Goal: Task Accomplishment & Management: Use online tool/utility

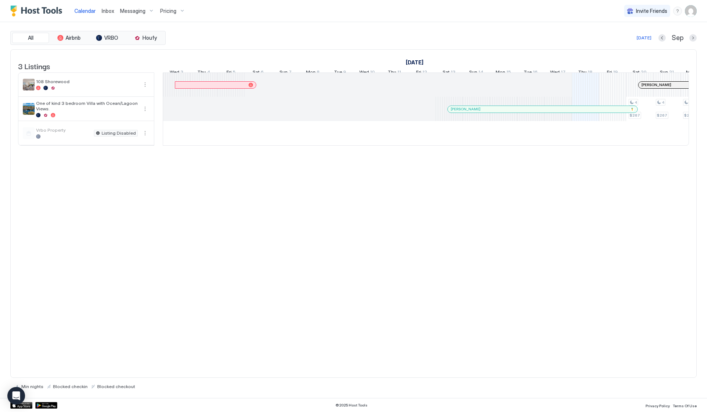
click at [180, 8] on div "Pricing" at bounding box center [172, 11] width 31 height 13
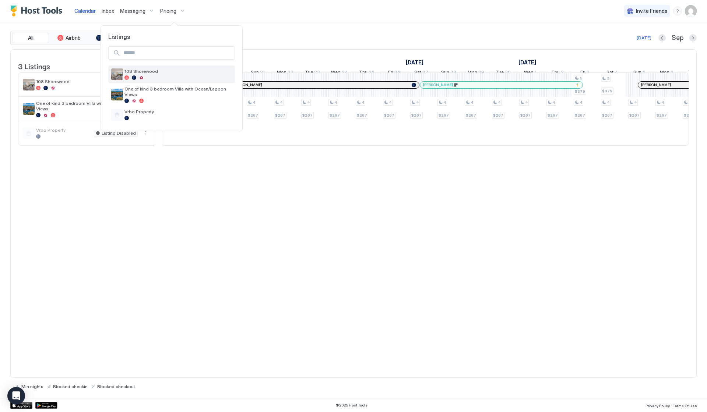
click at [148, 71] on span "108 Shorewood" at bounding box center [177, 71] width 107 height 6
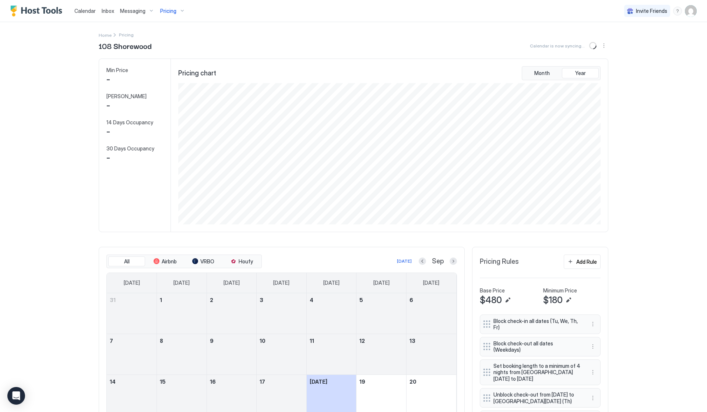
scroll to position [141, 424]
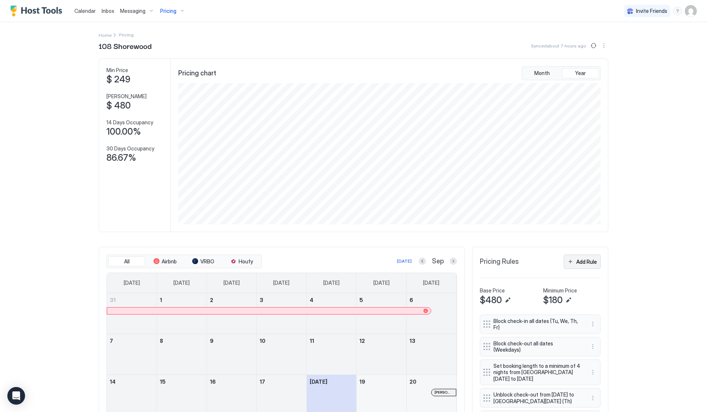
click at [581, 258] on div "Add Rule" at bounding box center [586, 262] width 21 height 8
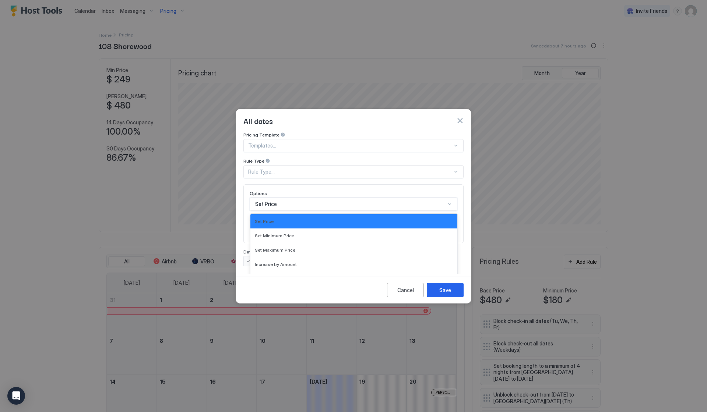
scroll to position [38, 0]
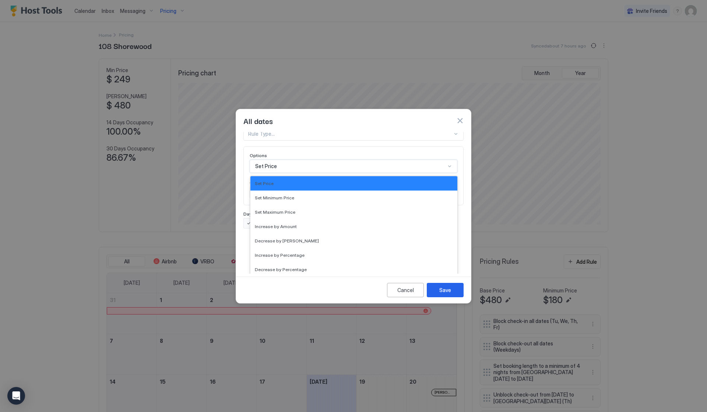
click at [318, 173] on div "Set Price selected, 1 of 17. 17 results available. Use Up and Down to choose op…" at bounding box center [354, 166] width 208 height 13
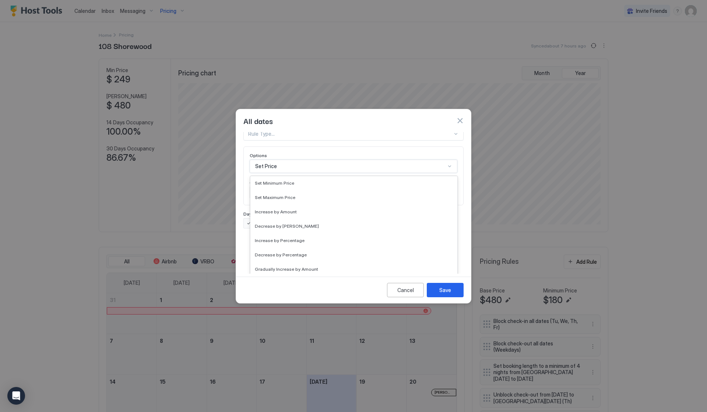
scroll to position [15, 0]
click at [288, 237] on span "Increase by Percentage" at bounding box center [280, 240] width 50 height 6
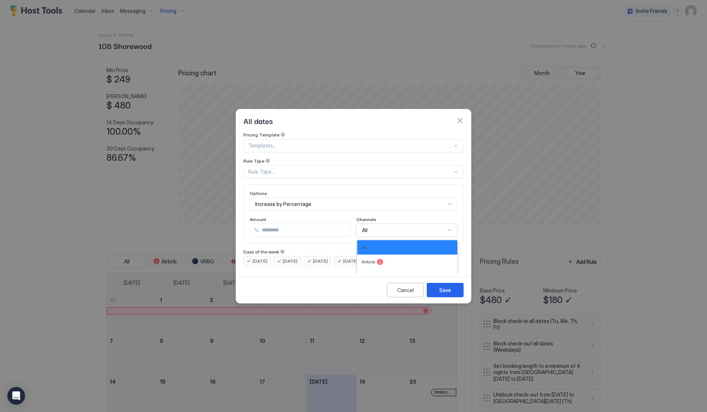
scroll to position [27, 0]
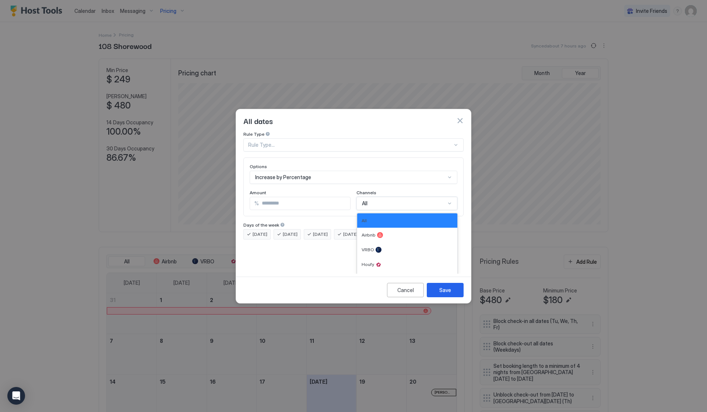
click at [391, 210] on div "All, 1 of 5. 5 results available. Use Up and Down to choose options, press Ente…" at bounding box center [406, 203] width 101 height 13
click at [388, 232] on div "Airbnb" at bounding box center [407, 235] width 91 height 6
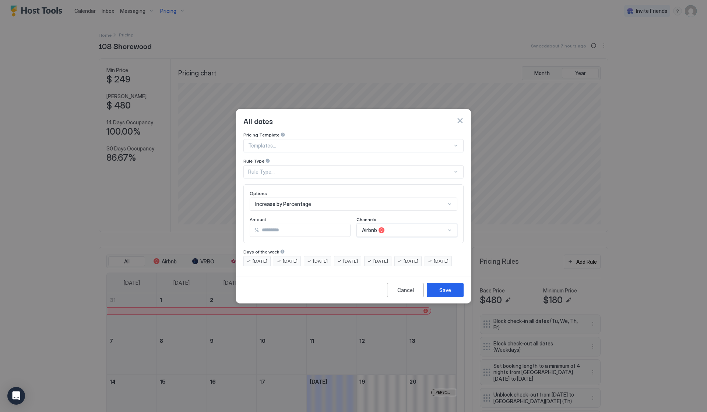
scroll to position [0, 0]
drag, startPoint x: 307, startPoint y: 223, endPoint x: 237, endPoint y: 226, distance: 70.0
click at [237, 226] on div "Pricing Template Templates... Rule Type Rule Type... Options Increase by Percen…" at bounding box center [353, 203] width 235 height 142
click at [406, 294] on div "Cancel" at bounding box center [405, 290] width 17 height 8
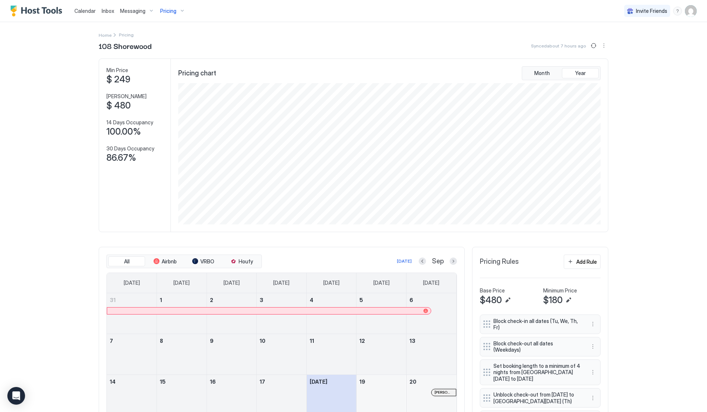
click at [49, 13] on img "Host Tools Logo" at bounding box center [37, 11] width 55 height 11
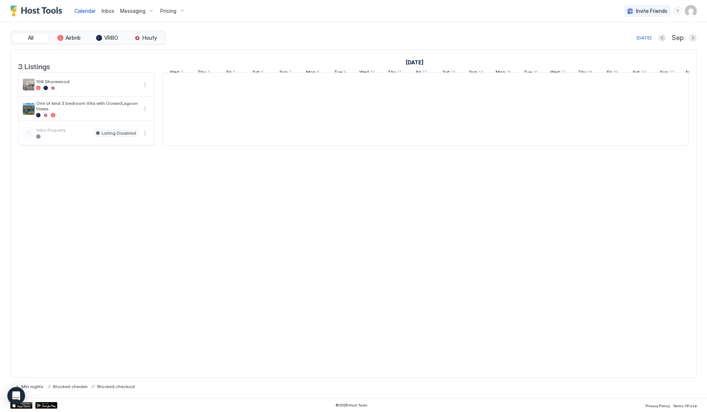
scroll to position [0, 409]
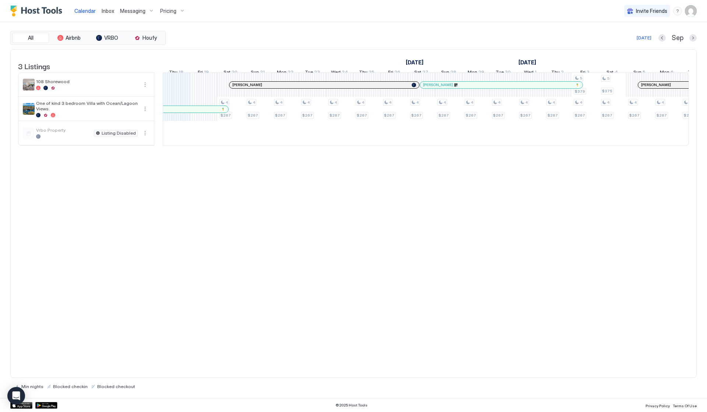
click at [694, 11] on img "User profile" at bounding box center [691, 11] width 12 height 12
click at [680, 10] on div at bounding box center [353, 206] width 707 height 412
click at [680, 10] on div "menu" at bounding box center [677, 11] width 9 height 9
